Goal: Transaction & Acquisition: Purchase product/service

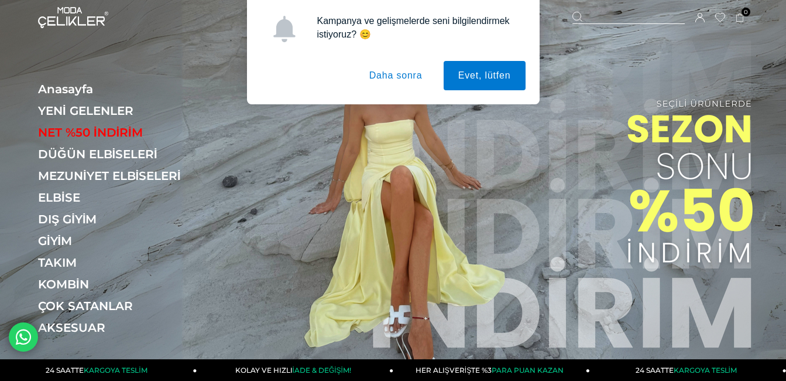
click at [397, 77] on button "Daha sonra" at bounding box center [396, 75] width 83 height 29
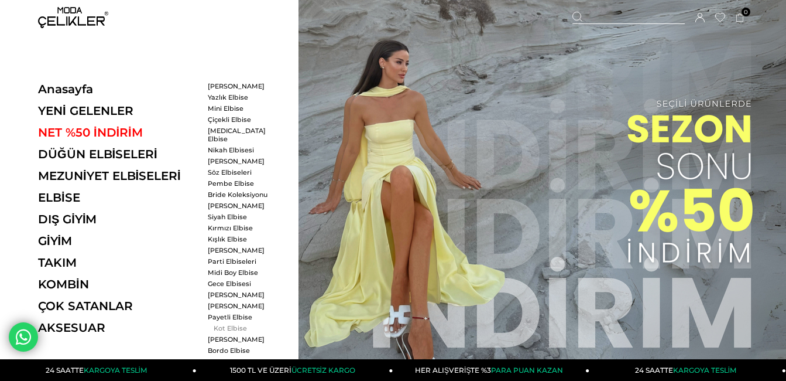
click at [234, 324] on link "Kot Elbise" at bounding box center [241, 328] width 67 height 8
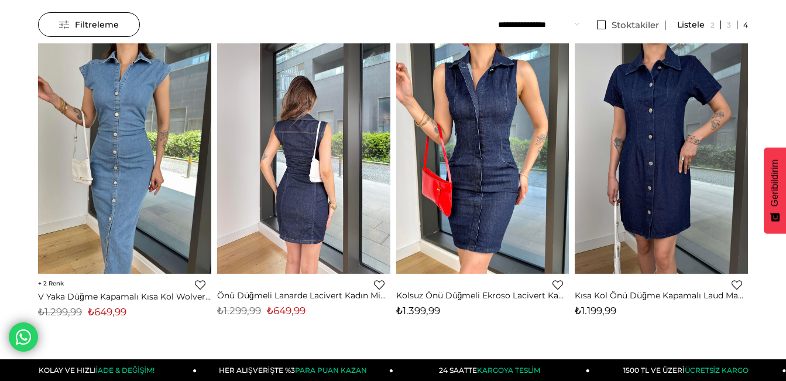
scroll to position [117, 0]
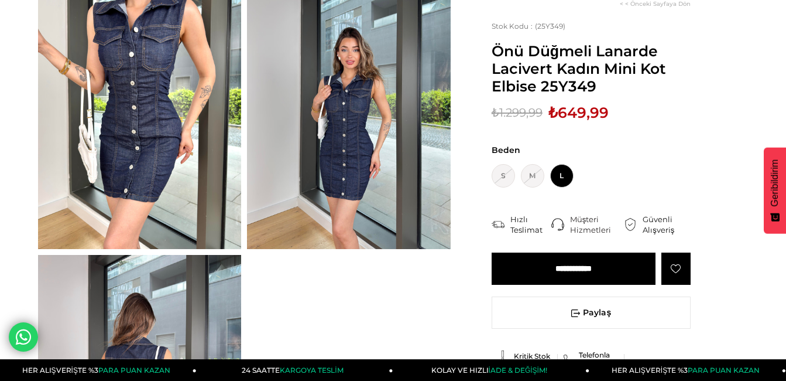
click at [152, 108] on img at bounding box center [139, 113] width 203 height 271
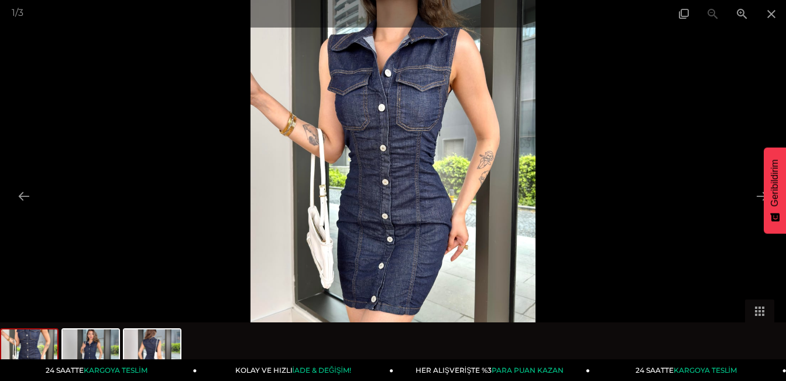
click at [413, 131] on img at bounding box center [394, 190] width 286 height 381
click at [414, 139] on img at bounding box center [394, 190] width 286 height 381
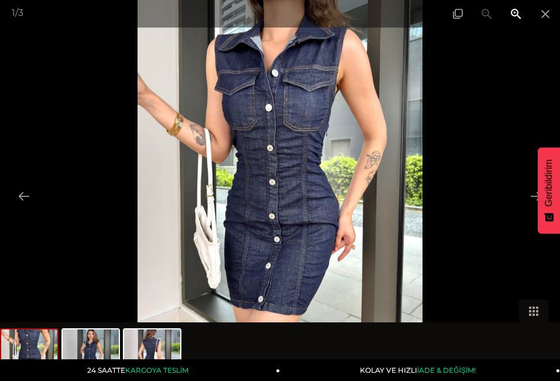
click at [511, 11] on span at bounding box center [516, 14] width 29 height 28
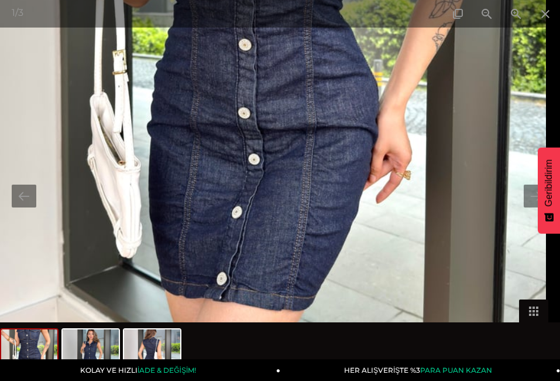
drag, startPoint x: 331, startPoint y: 105, endPoint x: 309, endPoint y: -32, distance: 139.4
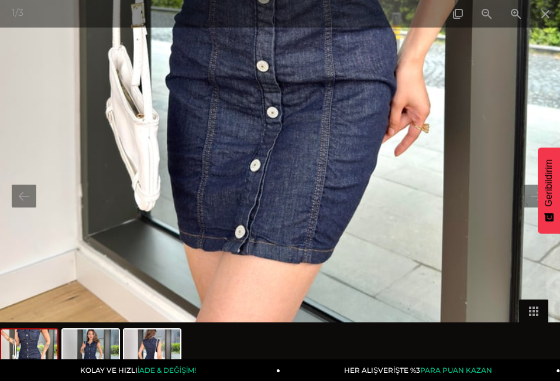
drag, startPoint x: 237, startPoint y: 129, endPoint x: 242, endPoint y: 77, distance: 52.3
click at [242, 77] on img at bounding box center [278, 14] width 571 height 761
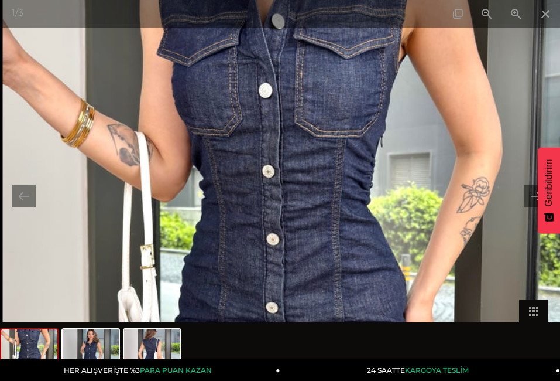
drag, startPoint x: 307, startPoint y: 155, endPoint x: 320, endPoint y: 401, distance: 246.2
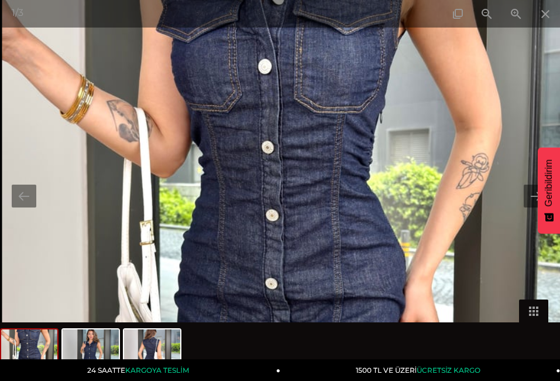
drag, startPoint x: 317, startPoint y: 204, endPoint x: 276, endPoint y: -31, distance: 238.8
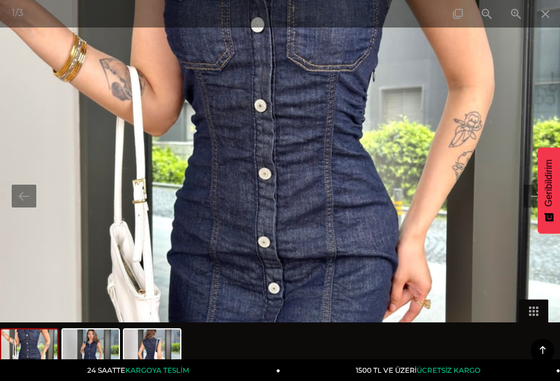
scroll to position [644, 0]
click at [547, 16] on span at bounding box center [545, 14] width 29 height 28
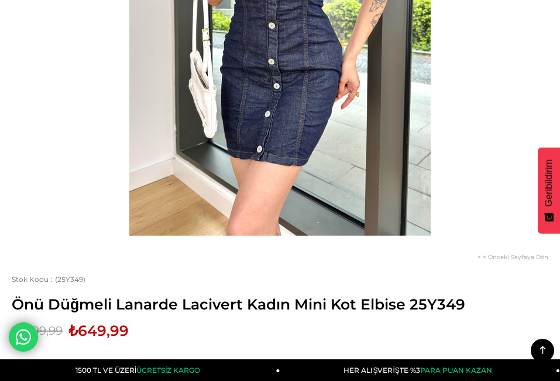
scroll to position [59, 0]
